Goal: Task Accomplishment & Management: Use online tool/utility

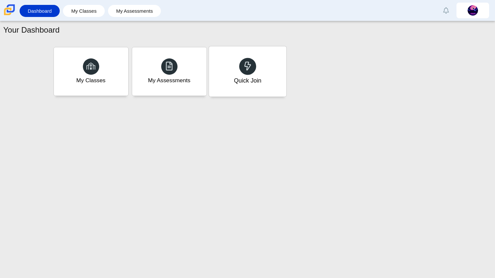
click at [242, 62] on div at bounding box center [247, 66] width 17 height 17
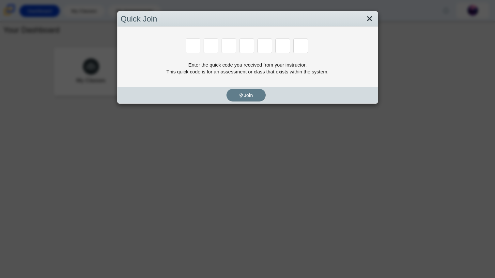
click at [371, 17] on link "Close" at bounding box center [370, 18] width 10 height 11
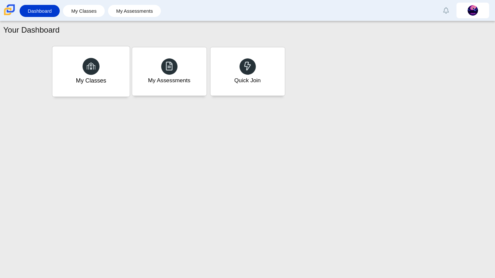
click at [97, 77] on div "My Classes" at bounding box center [91, 80] width 30 height 8
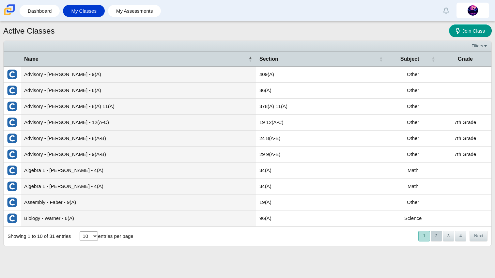
click at [439, 237] on button "2" at bounding box center [436, 236] width 11 height 11
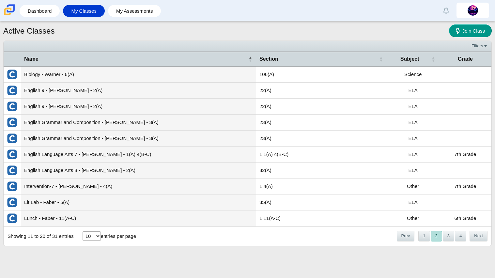
click at [439, 237] on button "2" at bounding box center [436, 236] width 11 height 11
click at [447, 236] on button "3" at bounding box center [448, 236] width 11 height 11
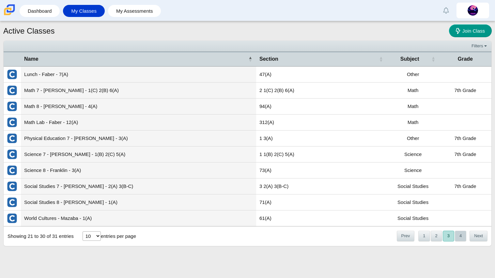
click at [457, 234] on button "4" at bounding box center [460, 236] width 11 height 11
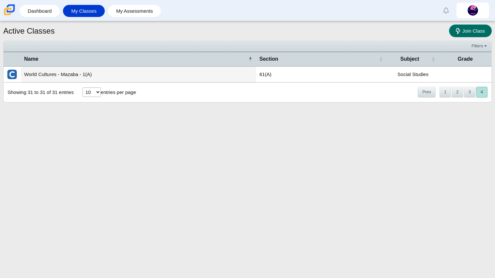
click at [467, 32] on span "Join Class" at bounding box center [474, 31] width 23 height 6
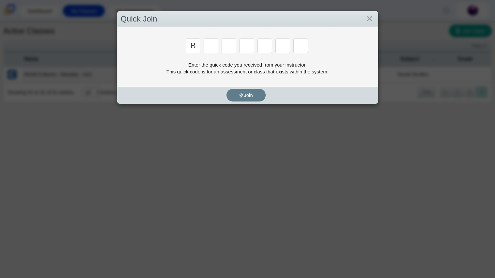
type input "b"
type input "m"
type input "3"
type input "5"
type input "3"
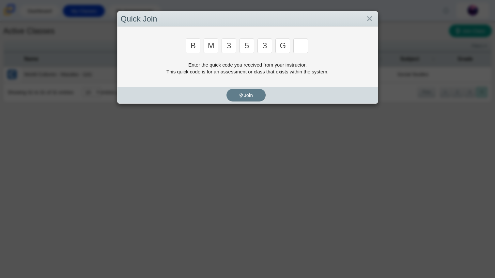
type input "g"
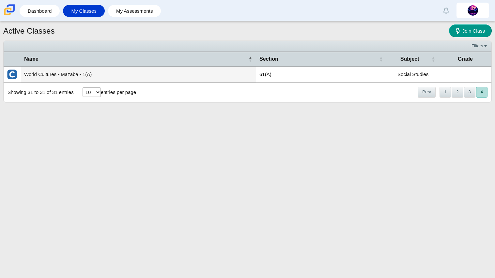
type input "b"
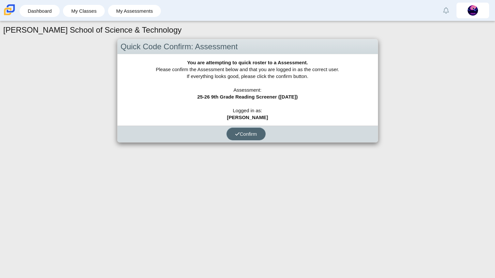
click at [247, 132] on span "Confirm" at bounding box center [246, 134] width 22 height 6
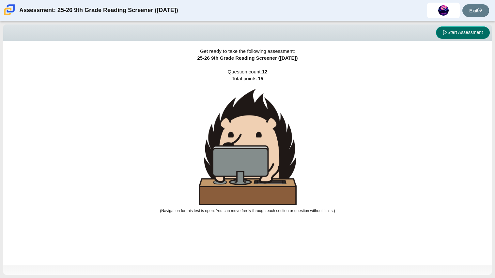
click at [471, 27] on button "Start Assessment" at bounding box center [463, 32] width 54 height 12
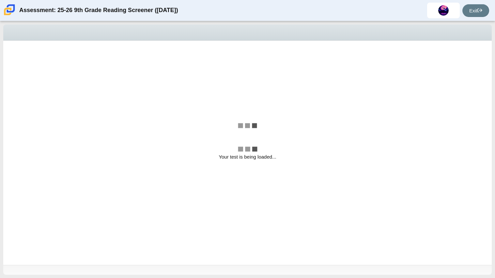
select select "ccc5b315-3c7c-471c-bf90-f22c8299c798"
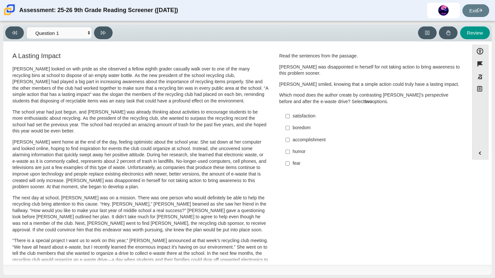
click at [292, 168] on label "fear fear" at bounding box center [370, 164] width 179 height 12
click at [290, 168] on input "fear fear" at bounding box center [288, 164] width 4 height 12
checkbox input "true"
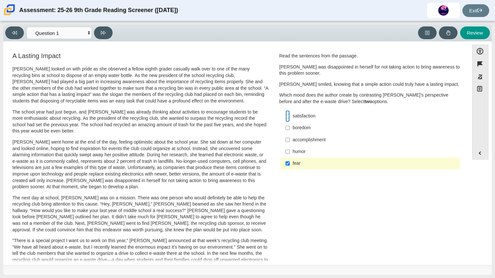
click at [286, 116] on input "satisfaction satisfaction" at bounding box center [288, 116] width 4 height 12
checkbox input "true"
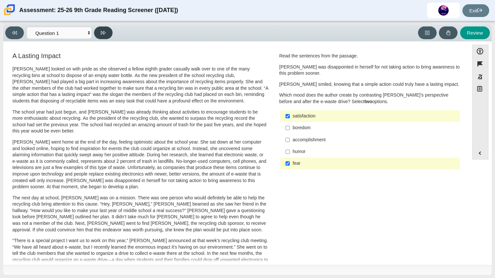
click at [109, 33] on button at bounding box center [103, 32] width 19 height 13
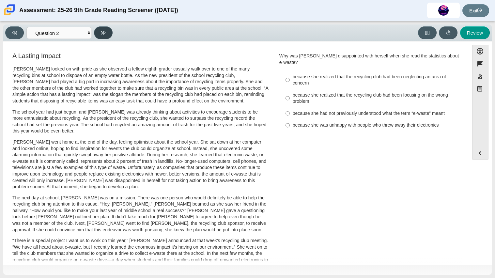
click at [107, 28] on button at bounding box center [103, 32] width 19 height 13
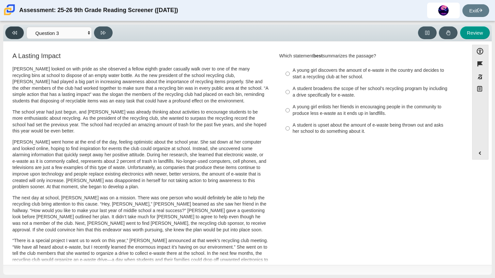
click at [17, 34] on button at bounding box center [14, 32] width 19 height 13
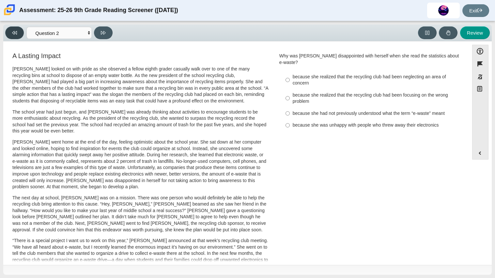
click at [17, 34] on button at bounding box center [14, 32] width 19 height 13
select select "ccc5b315-3c7c-471c-bf90-f22c8299c798"
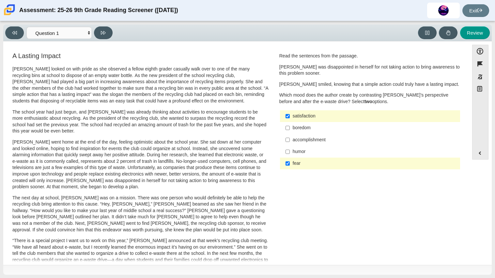
click at [288, 139] on label "accomplishment accomplishment" at bounding box center [370, 140] width 179 height 12
click at [288, 139] on input "accomplishment accomplishment" at bounding box center [288, 140] width 4 height 12
checkbox input "true"
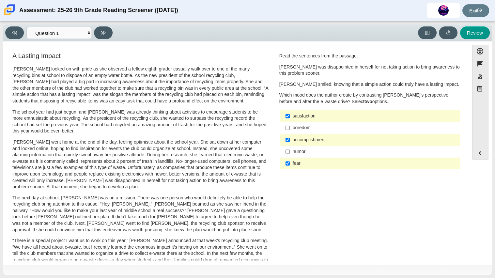
click at [294, 165] on div "fear" at bounding box center [375, 163] width 165 height 7
click at [290, 165] on input "fear fear" at bounding box center [288, 164] width 4 height 12
checkbox input "false"
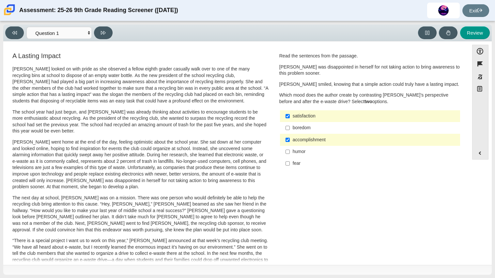
click at [318, 115] on div "satisfaction" at bounding box center [375, 116] width 165 height 7
click at [290, 115] on input "satisfaction satisfaction" at bounding box center [288, 116] width 4 height 12
checkbox input "false"
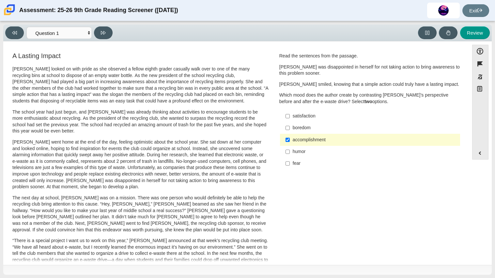
click at [295, 168] on label "fear fear" at bounding box center [370, 164] width 179 height 12
click at [290, 168] on input "fear fear" at bounding box center [288, 164] width 4 height 12
checkbox input "true"
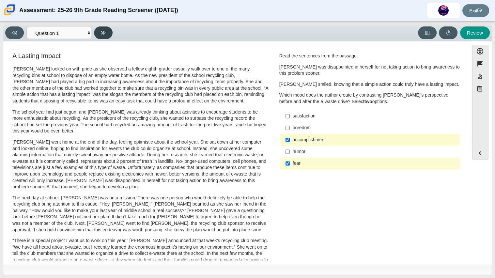
click at [109, 34] on button at bounding box center [103, 32] width 19 height 13
select select "0ff64528-ffd7-428d-b192-babfaadd44e8"
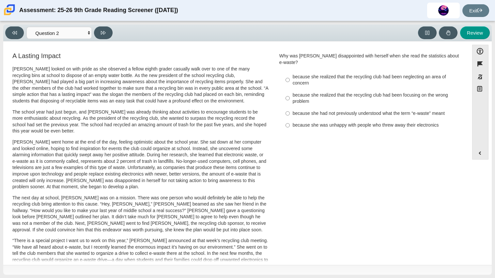
click at [139, 157] on p "Scarlett went home at the end of the day, feeling optimistic about the school y…" at bounding box center [140, 164] width 256 height 51
click at [376, 74] on div "because she realized that the recycling club had been neglecting an area of con…" at bounding box center [375, 80] width 165 height 13
click at [290, 71] on input "because she realized that the recycling club had been neglecting an area of con…" at bounding box center [288, 80] width 4 height 18
radio input "true"
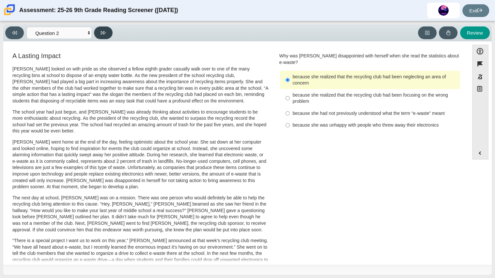
click at [104, 31] on icon at bounding box center [103, 33] width 5 height 4
select select "7ce3d843-6974-4858-901c-1ff39630e843"
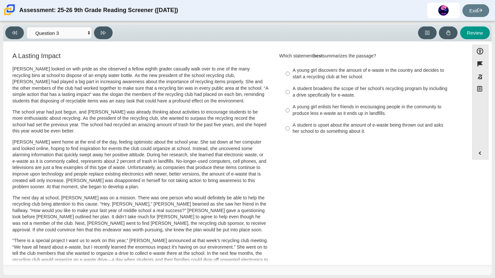
click at [267, 48] on div "Feature A Lasting Impact Scarlett looked on with pride as she observed a fellow…" at bounding box center [237, 235] width 460 height 378
click at [2, 91] on div "Viewing Question 3 of 12 in Pacing Mode Questions Question 1 Question 2 Questio…" at bounding box center [247, 149] width 495 height 257
click at [282, 155] on div "A Lasting Impact Scarlett looked on with pride as she observed a fellow eighth …" at bounding box center [237, 235] width 460 height 368
click at [364, 73] on div "A young girl discovers the amount of e-waste in the country and decides to star…" at bounding box center [375, 73] width 165 height 13
click at [290, 73] on input "A young girl discovers the amount of e-waste in the country and decides to star…" at bounding box center [288, 74] width 4 height 18
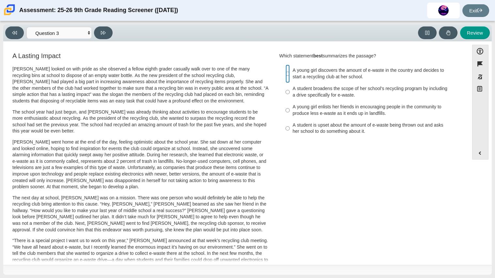
radio input "true"
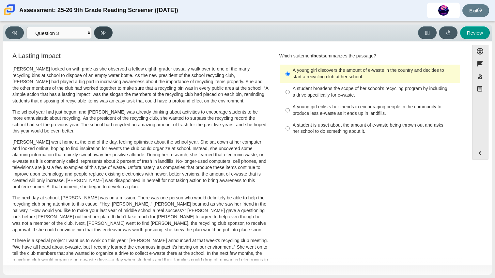
click at [99, 33] on button at bounding box center [103, 32] width 19 height 13
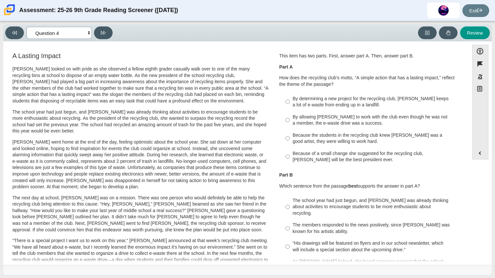
click at [73, 32] on select "Questions Question 1 Question 2 Question 3 Question 4 Question 5 Question 6 Que…" at bounding box center [58, 33] width 65 height 12
click at [26, 27] on select "Questions Question 1 Question 2 Question 3 Question 4 Question 5 Question 6 Que…" at bounding box center [58, 33] width 65 height 12
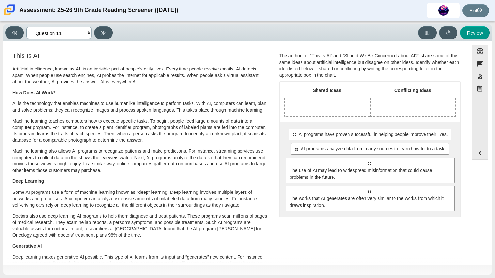
click at [77, 36] on select "Questions Question 1 Question 2 Question 3 Question 4 Question 5 Question 6 Que…" at bounding box center [58, 33] width 65 height 12
click at [67, 34] on select "Questions Question 1 Question 2 Question 3 Question 4 Question 5 Question 6 Que…" at bounding box center [58, 33] width 65 height 12
click at [26, 27] on select "Questions Question 1 Question 2 Question 3 Question 4 Question 5 Question 6 Que…" at bounding box center [58, 33] width 65 height 12
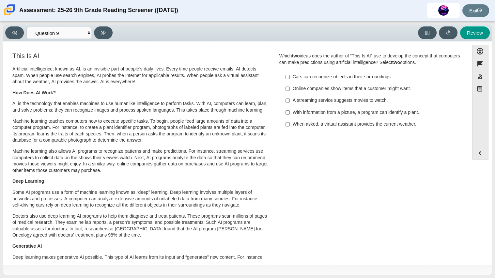
click at [95, 34] on button at bounding box center [103, 32] width 19 height 13
select select "cdf3c14e-a918-44d1-9b63-3db0fa81641e"
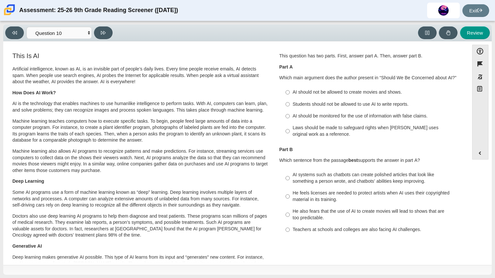
click at [71, 82] on p "Artificial intelligence, known as AI, is an invisible part of people’s daily li…" at bounding box center [140, 75] width 256 height 19
click at [1, 33] on div "Viewing Question 10 of 12 in Pacing Mode Questions Question 1 Question 2 Questi…" at bounding box center [247, 149] width 495 height 257
click at [309, 117] on div "AI should be monitored for the use of information with false claims." at bounding box center [375, 116] width 165 height 7
click at [290, 117] on input "AI should be monitored for the use of information with false claims. AI should …" at bounding box center [288, 116] width 4 height 12
radio input "true"
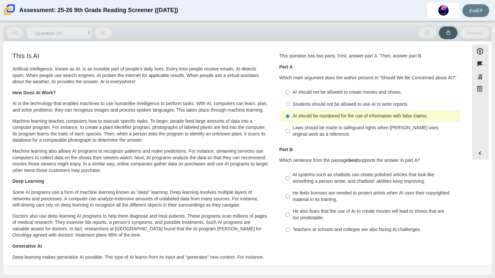
click at [309, 117] on div "AI should be monitored for the use of information with false claims." at bounding box center [375, 116] width 165 height 7
click at [290, 117] on input "AI should be monitored for the use of information with false claims. AI should …" at bounding box center [288, 116] width 4 height 12
click at [309, 117] on div "AI should be monitored for the use of information with false claims." at bounding box center [375, 116] width 165 height 7
click at [290, 117] on input "AI should be monitored for the use of information with false claims. AI should …" at bounding box center [288, 116] width 4 height 12
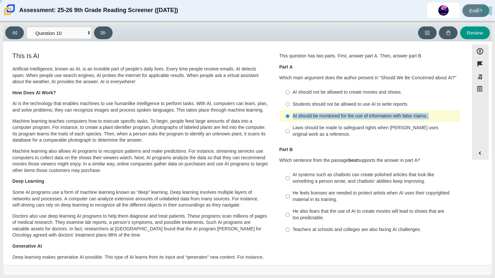
click at [309, 117] on div "AI should be monitored for the use of information with false claims." at bounding box center [375, 116] width 165 height 7
click at [290, 117] on input "AI should be monitored for the use of information with false claims. AI should …" at bounding box center [288, 116] width 4 height 12
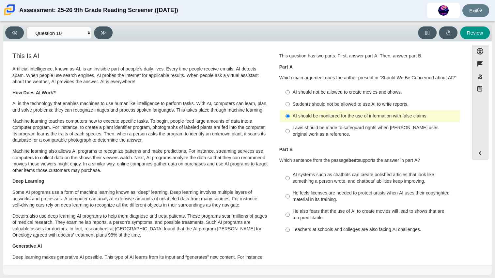
click at [309, 117] on div "AI should be monitored for the use of information with false claims." at bounding box center [375, 116] width 165 height 7
click at [290, 117] on input "AI should be monitored for the use of information with false claims. AI should …" at bounding box center [288, 116] width 4 height 12
click at [309, 117] on div "AI should be monitored for the use of information with false claims." at bounding box center [375, 116] width 165 height 7
click at [290, 117] on input "AI should be monitored for the use of information with false claims. AI should …" at bounding box center [288, 116] width 4 height 12
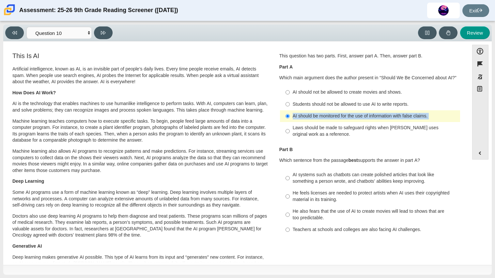
click at [309, 117] on div "AI should be monitored for the use of information with false claims." at bounding box center [375, 116] width 165 height 7
click at [290, 117] on input "AI should be monitored for the use of information with false claims. AI should …" at bounding box center [288, 116] width 4 height 12
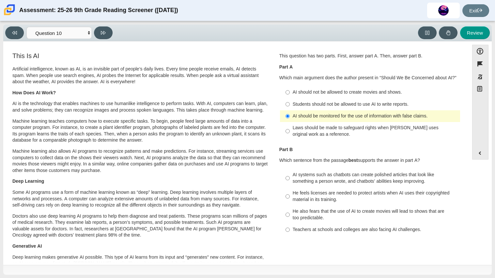
click at [309, 117] on div "AI should be monitored for the use of information with false claims." at bounding box center [375, 116] width 165 height 7
click at [290, 117] on input "AI should be monitored for the use of information with false claims. AI should …" at bounding box center [288, 116] width 4 height 12
click at [309, 117] on div "AI should be monitored for the use of information with false claims." at bounding box center [375, 116] width 165 height 7
click at [290, 117] on input "AI should be monitored for the use of information with false claims. AI should …" at bounding box center [288, 116] width 4 height 12
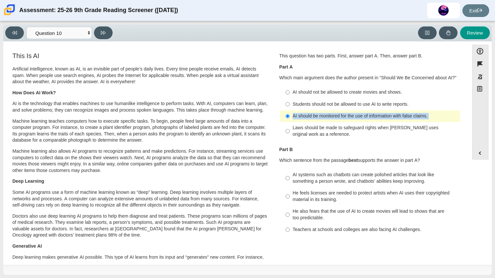
click at [309, 117] on div "AI should be monitored for the use of information with false claims." at bounding box center [375, 116] width 165 height 7
click at [290, 117] on input "AI should be monitored for the use of information with false claims. AI should …" at bounding box center [288, 116] width 4 height 12
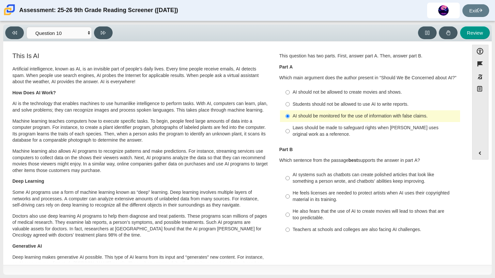
click at [309, 117] on div "AI should be monitored for the use of information with false claims." at bounding box center [375, 116] width 165 height 7
click at [290, 117] on input "AI should be monitored for the use of information with false claims. AI should …" at bounding box center [288, 116] width 4 height 12
click at [309, 117] on div "AI should be monitored for the use of information with false claims." at bounding box center [375, 116] width 165 height 7
click at [290, 117] on input "AI should be monitored for the use of information with false claims. AI should …" at bounding box center [288, 116] width 4 height 12
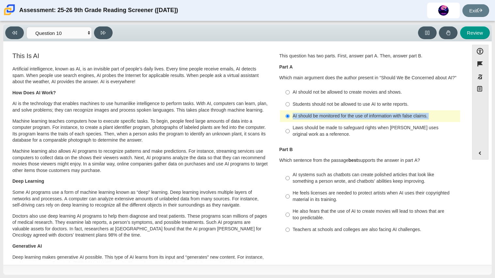
click at [309, 117] on div "AI should be monitored for the use of information with false claims." at bounding box center [375, 116] width 165 height 7
click at [290, 117] on input "AI should be monitored for the use of information with false claims. AI should …" at bounding box center [288, 116] width 4 height 12
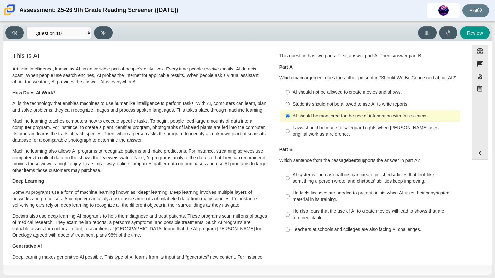
click at [376, 103] on div "Students should not be allowed to use AI to write reports." at bounding box center [375, 104] width 165 height 7
click at [290, 103] on input "Students should not be allowed to use AI to write reports. Students should not …" at bounding box center [288, 104] width 4 height 12
radio input "true"
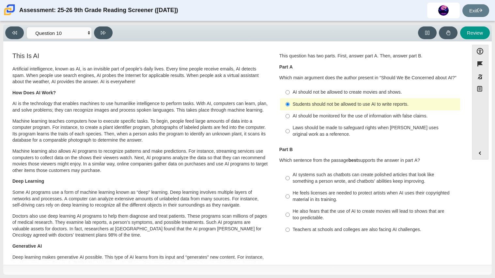
click at [417, 180] on div "AI systems such as chatbots can create polished articles that look like somethi…" at bounding box center [375, 178] width 165 height 13
click at [290, 180] on input "AI systems such as chatbots can create polished articles that look like somethi…" at bounding box center [288, 178] width 4 height 18
radio input "true"
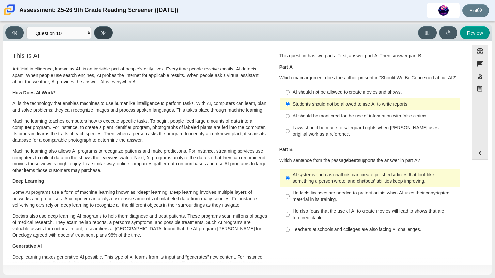
click at [100, 33] on button at bounding box center [103, 32] width 19 height 13
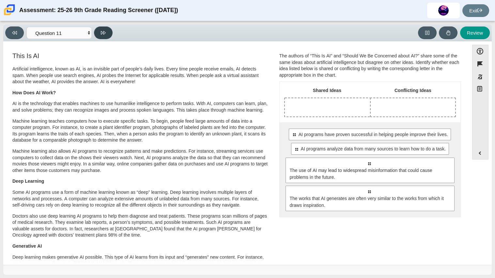
click at [108, 27] on button at bounding box center [103, 32] width 19 height 13
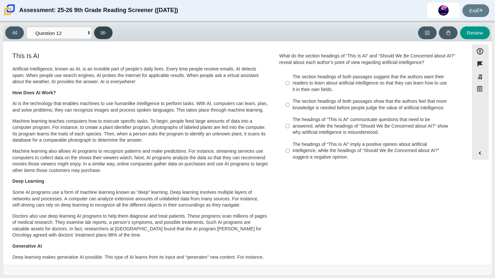
click at [108, 28] on button at bounding box center [103, 32] width 19 height 13
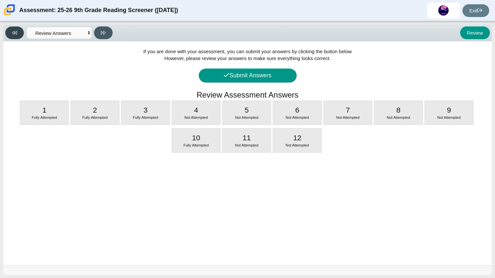
click at [16, 32] on icon at bounding box center [14, 33] width 5 height 4
select select "c3effed4-44ce-4a19-bd96-1787f34e9b4c"
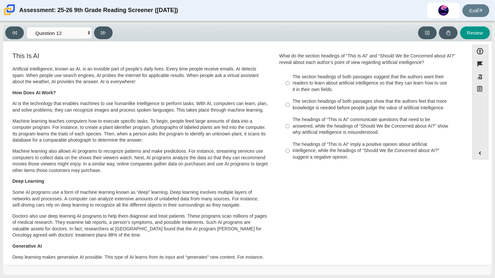
click at [304, 92] on div "The section headings of both passages suggest that the authors want their reade…" at bounding box center [375, 83] width 165 height 19
click at [290, 92] on input "The section headings of both passages suggest that the authors want their reade…" at bounding box center [288, 83] width 4 height 25
radio input "true"
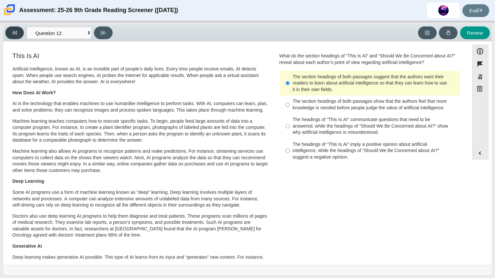
click at [14, 32] on icon at bounding box center [14, 33] width 5 height 4
select select "93b6e6f7-79c5-45e9-a64f-cae2bda9bbbd"
